Goal: Register for event/course

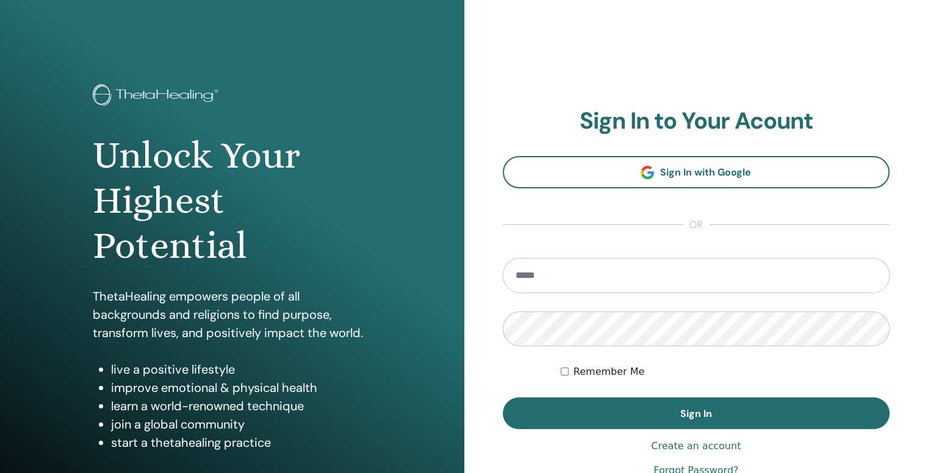
click at [627, 273] on input "email" at bounding box center [696, 275] width 387 height 35
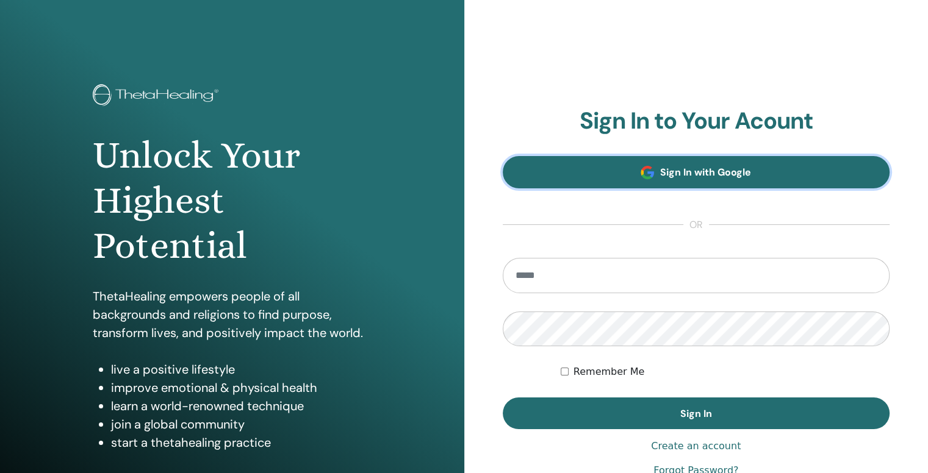
click at [659, 171] on link "Sign In with Google" at bounding box center [696, 172] width 387 height 32
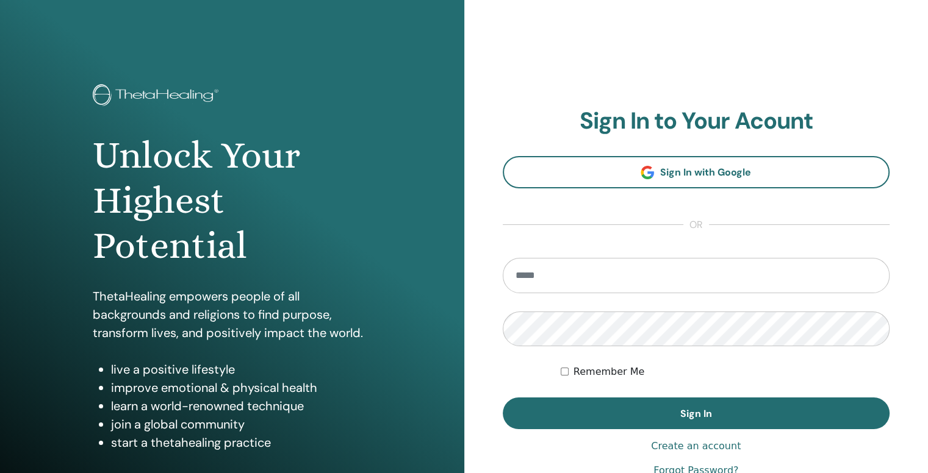
click at [563, 274] on input "email" at bounding box center [696, 275] width 387 height 35
type input "**********"
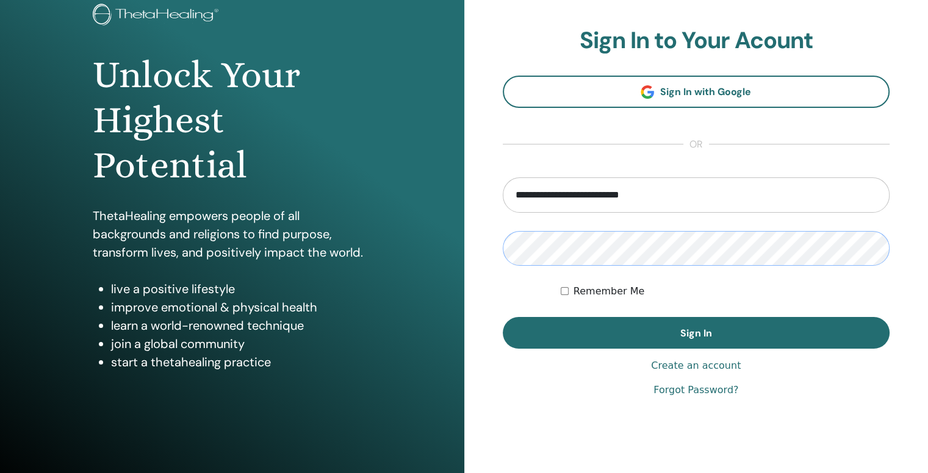
scroll to position [51, 0]
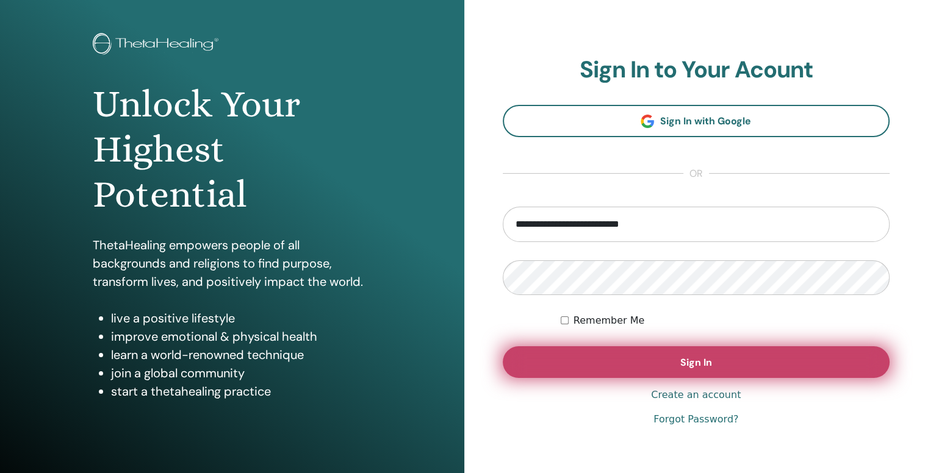
click at [721, 357] on button "Sign In" at bounding box center [696, 363] width 387 height 32
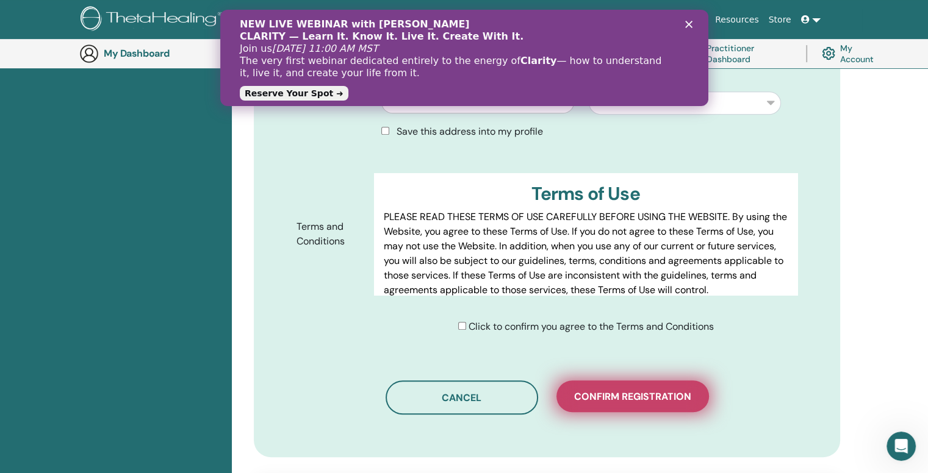
click at [609, 390] on span "Confirm registration" at bounding box center [632, 396] width 117 height 13
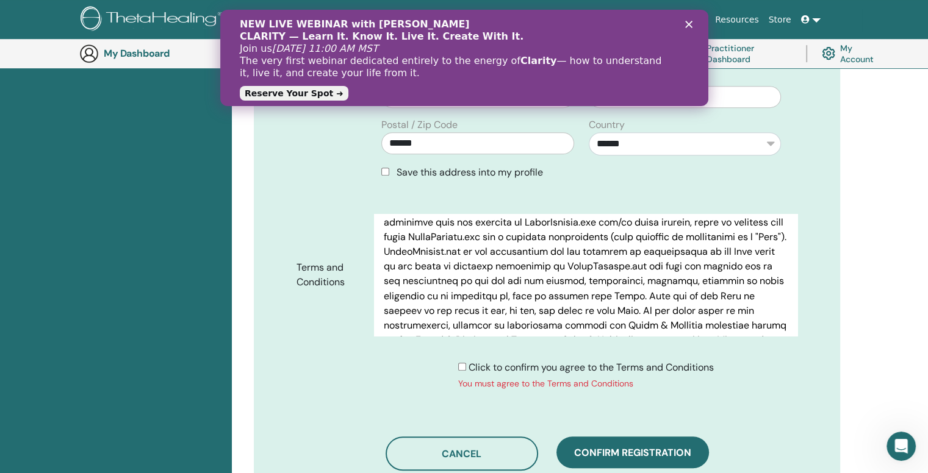
scroll to position [2379, 0]
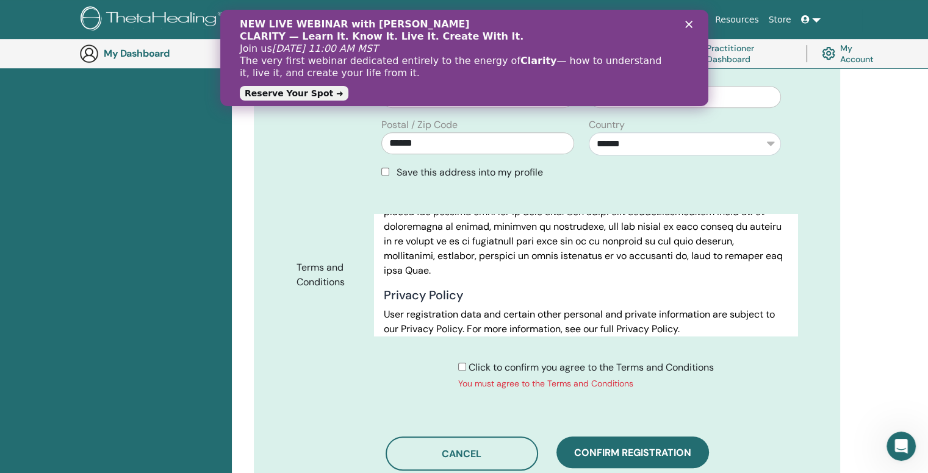
click at [689, 25] on polygon "Закрыть" at bounding box center [687, 24] width 7 height 7
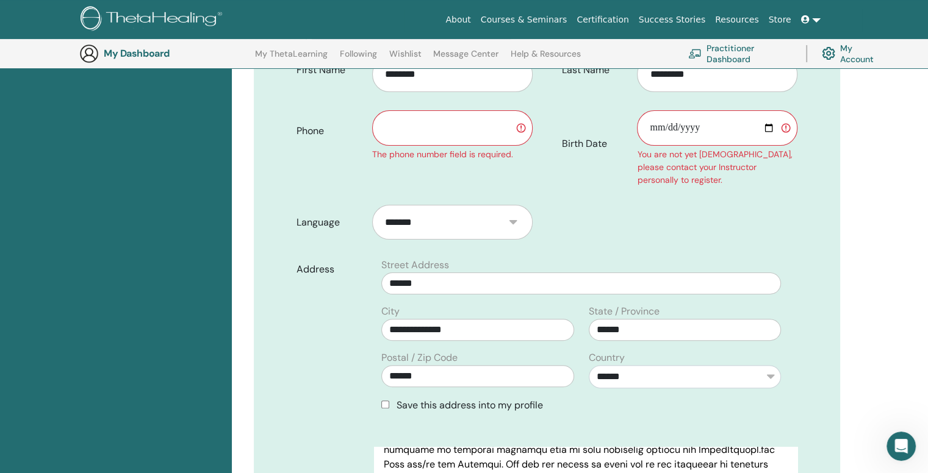
scroll to position [151, 0]
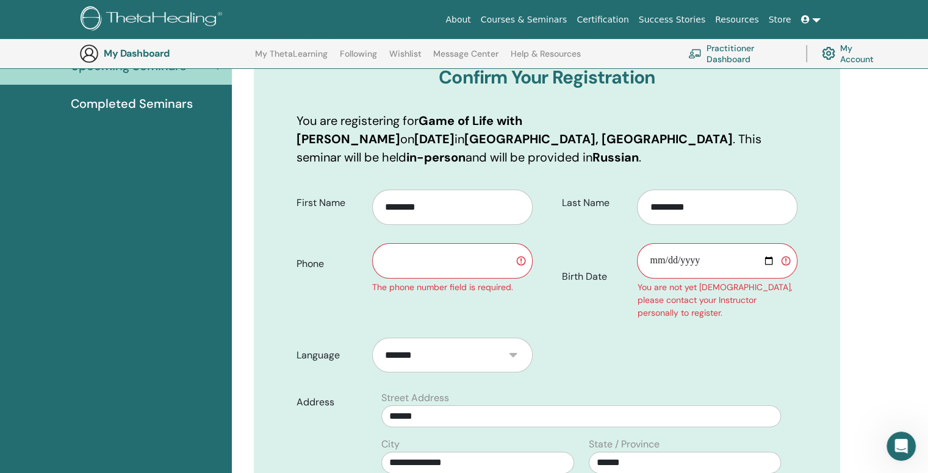
click at [767, 245] on input "Birth Date" at bounding box center [717, 260] width 160 height 35
click at [720, 245] on input "Birth Date" at bounding box center [717, 260] width 160 height 35
type input "**********"
click at [407, 244] on input "text" at bounding box center [452, 260] width 160 height 35
type input "**********"
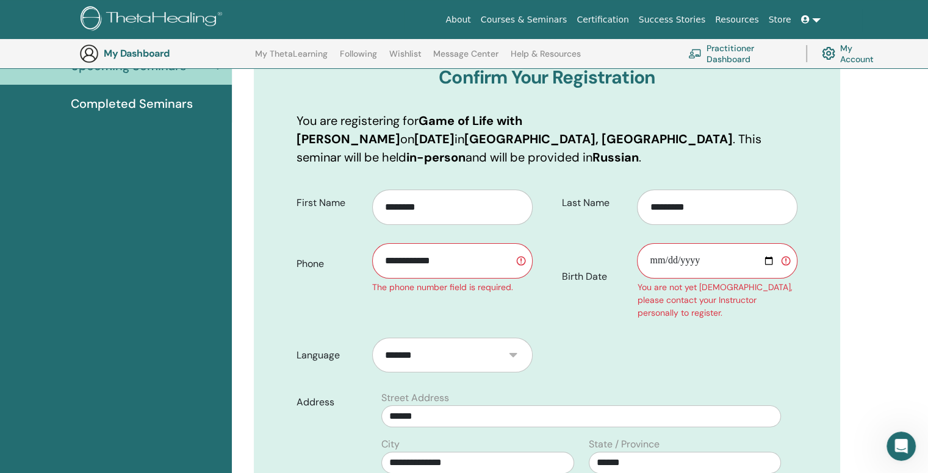
click at [551, 296] on div "**********" at bounding box center [676, 255] width 259 height 148
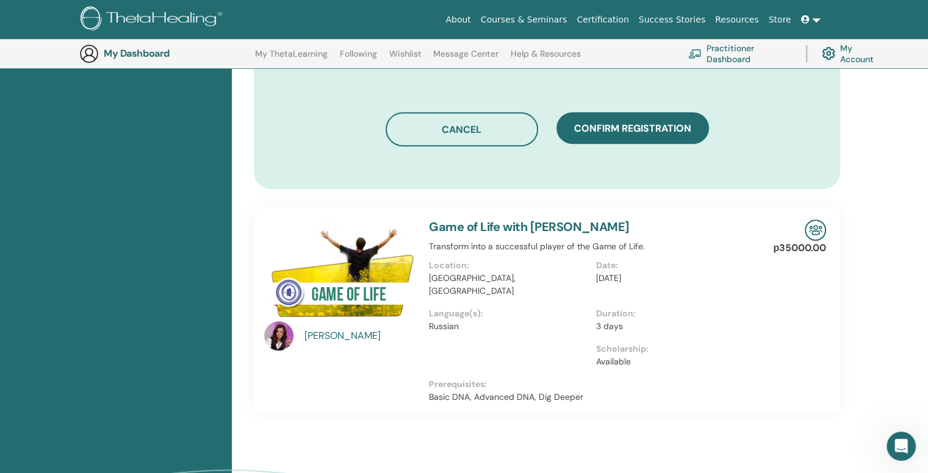
scroll to position [822, 0]
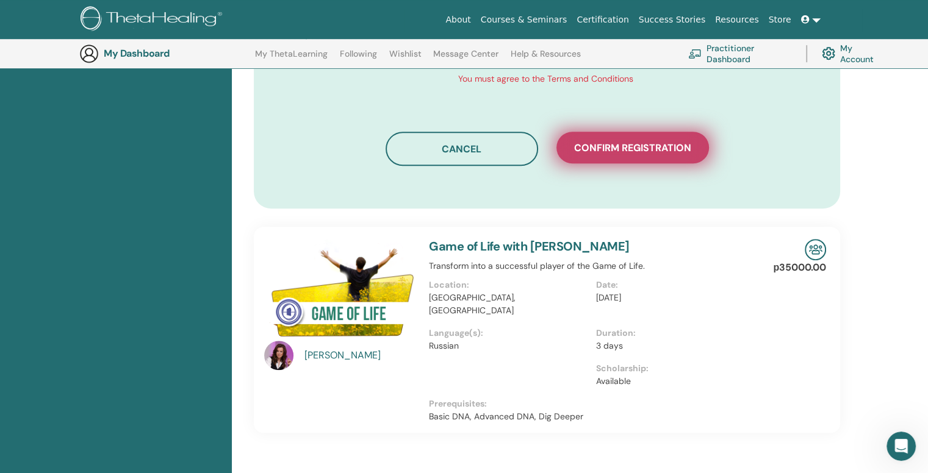
click at [616, 142] on span "Confirm registration" at bounding box center [632, 148] width 117 height 13
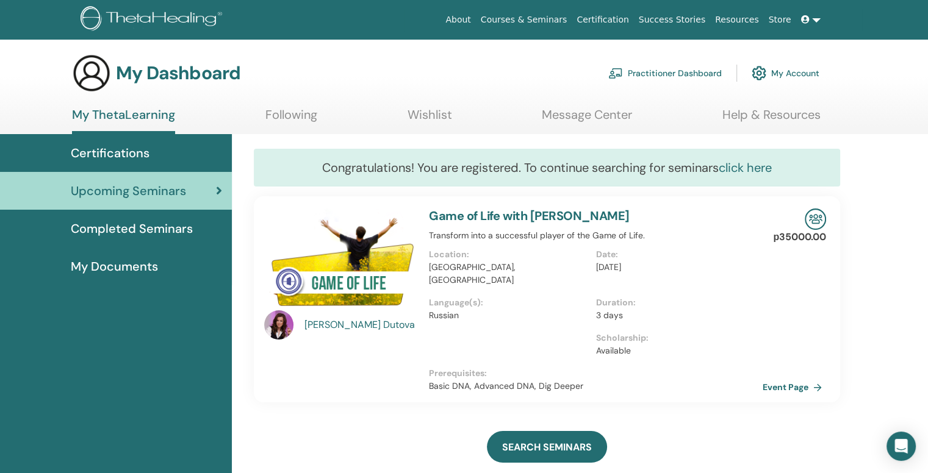
click at [742, 172] on link "click here" at bounding box center [745, 168] width 53 height 16
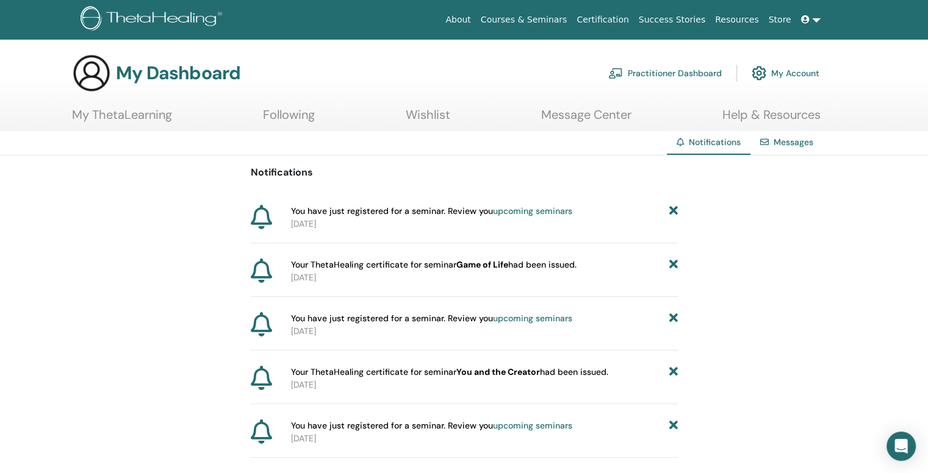
click at [536, 210] on link "upcoming seminars" at bounding box center [532, 211] width 79 height 11
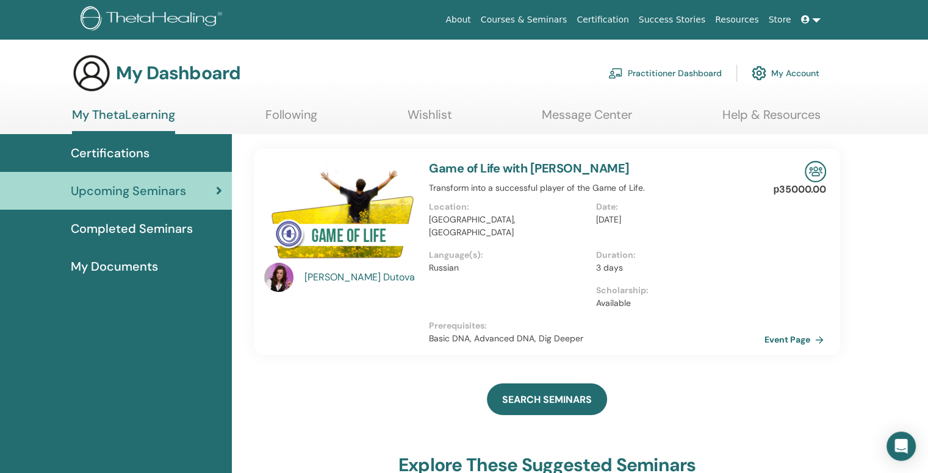
click at [782, 331] on link "Event Page" at bounding box center [796, 340] width 64 height 18
